Goal: Task Accomplishment & Management: Use online tool/utility

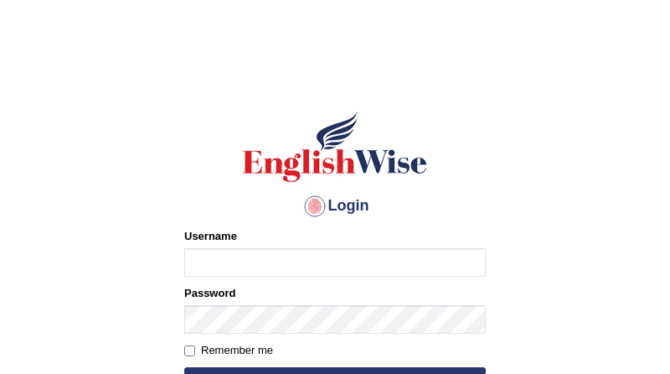
type input "Gurmeet01"
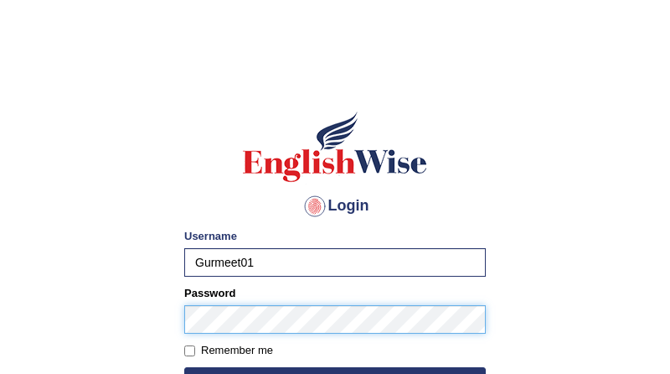
click at [184, 367] on button "Login" at bounding box center [335, 379] width 302 height 25
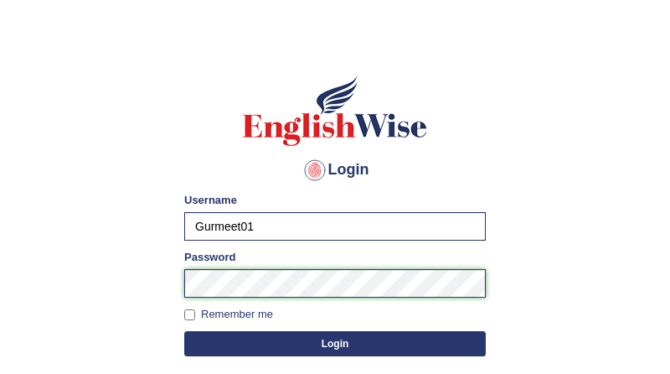
scroll to position [72, 0]
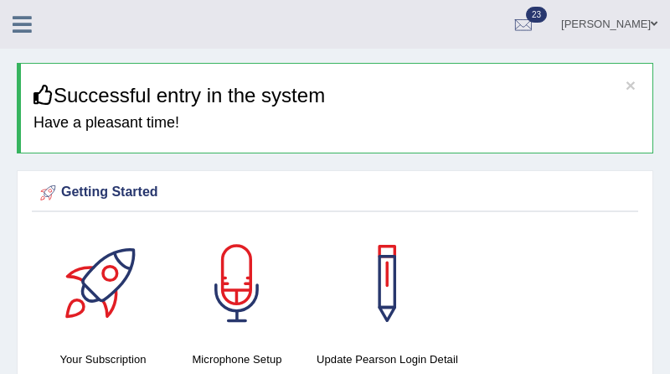
click at [18, 31] on icon at bounding box center [22, 24] width 19 height 22
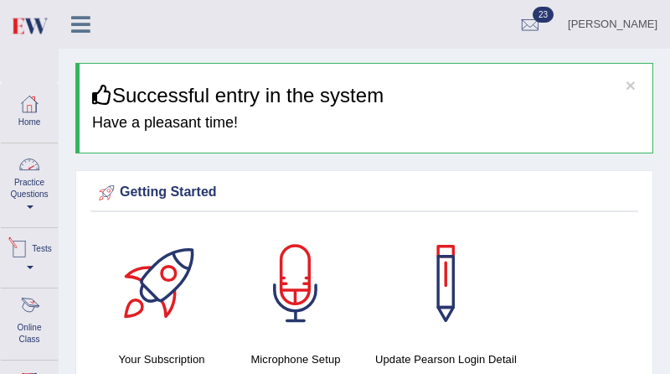
click at [35, 328] on link "Online Class" at bounding box center [29, 321] width 57 height 66
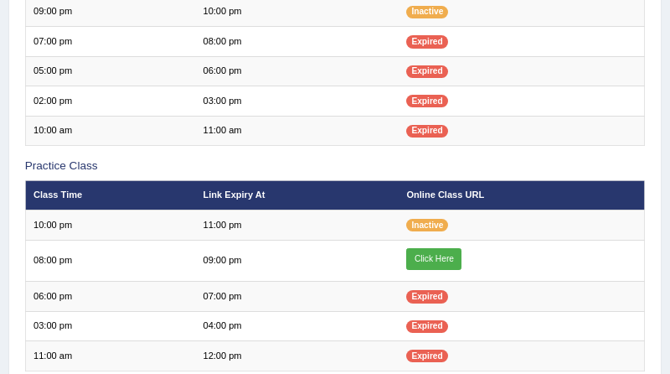
scroll to position [367, 0]
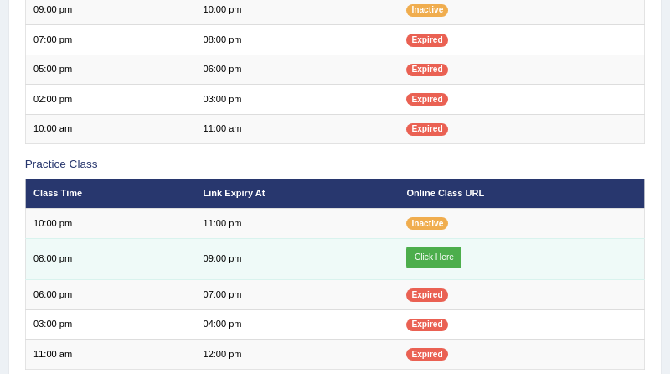
click at [444, 256] on link "Click Here" at bounding box center [433, 257] width 55 height 22
